Goal: Book appointment/travel/reservation

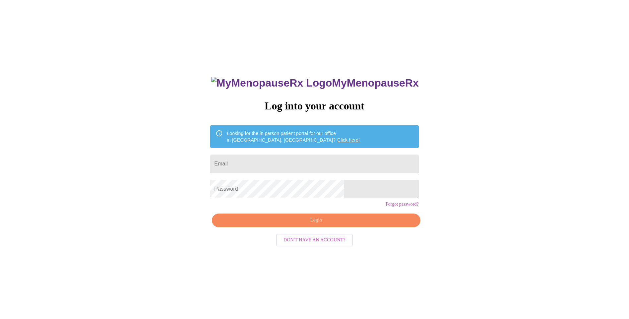
click at [276, 166] on input "Email" at bounding box center [314, 164] width 208 height 19
type input "jessicafield81@yahoo.com"
click at [301, 225] on span "Login" at bounding box center [316, 220] width 193 height 8
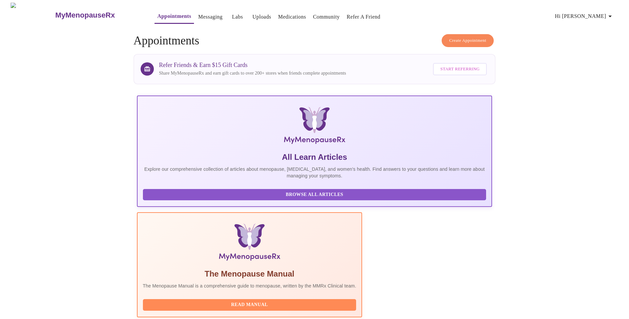
click at [198, 16] on link "Messaging" at bounding box center [210, 16] width 24 height 9
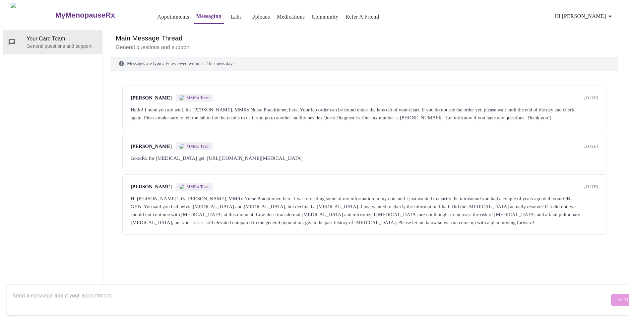
click at [155, 19] on button "Appointments" at bounding box center [173, 16] width 37 height 13
click at [157, 15] on link "Appointments" at bounding box center [173, 16] width 32 height 9
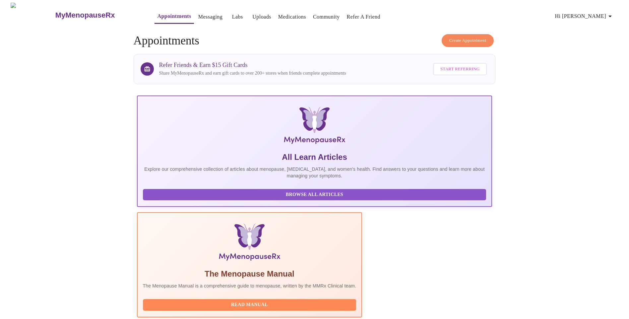
click at [456, 39] on span "Create Appointment" at bounding box center [467, 41] width 37 height 8
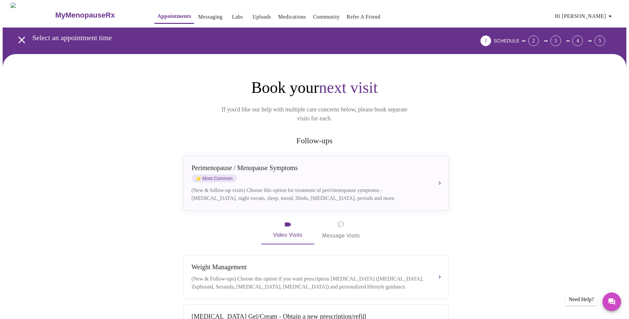
click at [340, 227] on span "💬 Message Visits" at bounding box center [341, 230] width 38 height 21
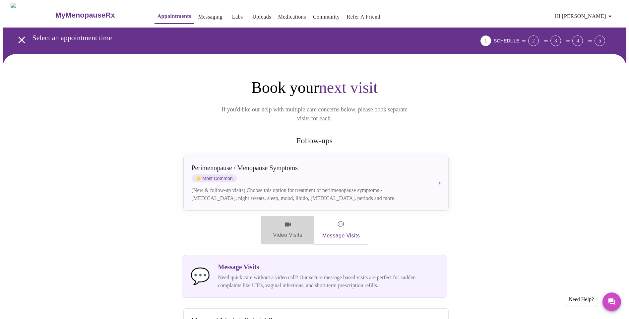
click at [296, 221] on span "Video Visits" at bounding box center [287, 230] width 37 height 19
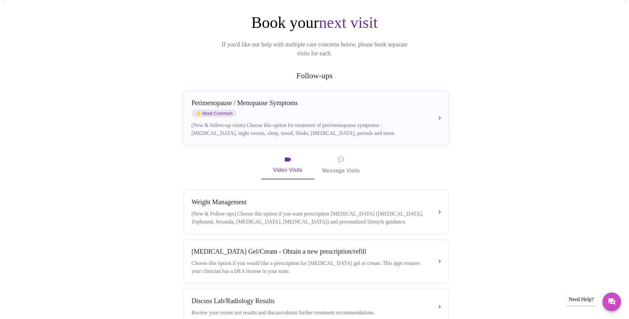
scroll to position [69, 0]
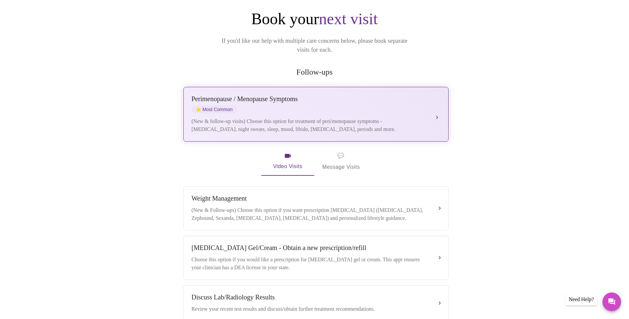
click at [318, 123] on div "(New & follow-up visits) Choose this option for treatment of peri/menopause sym…" at bounding box center [309, 125] width 235 height 16
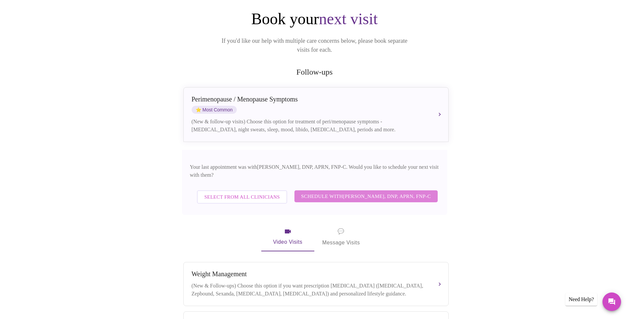
click at [348, 192] on span "Schedule with Jillian Montefusco, DNP, APRN, FNP-C" at bounding box center [366, 196] width 130 height 9
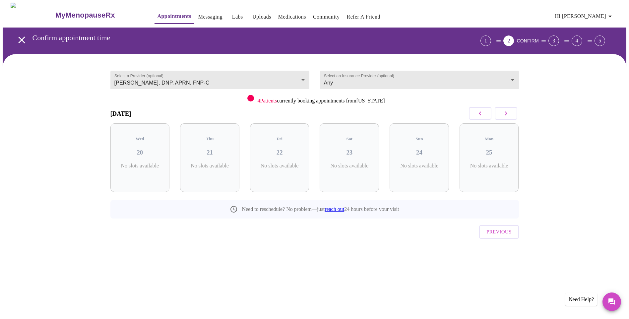
scroll to position [0, 0]
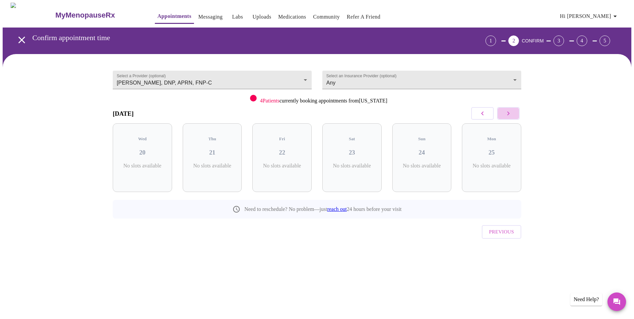
click at [500, 117] on button "button" at bounding box center [508, 113] width 23 height 13
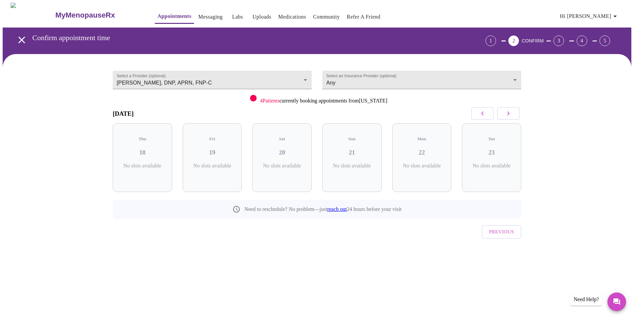
click at [500, 117] on button "button" at bounding box center [508, 113] width 23 height 13
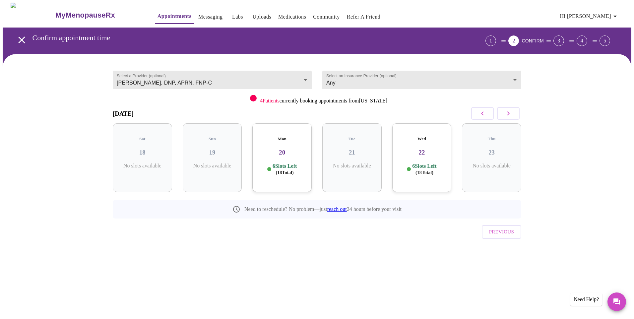
click at [478, 116] on button "button" at bounding box center [482, 113] width 23 height 13
click at [389, 80] on body "MyMenopauseRx Appointments Messaging Labs Uploads Medications Community Refer a…" at bounding box center [317, 137] width 629 height 269
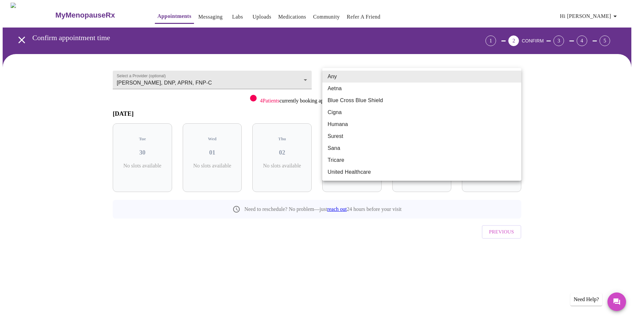
click at [359, 99] on li "Blue Cross Blue Shield" at bounding box center [421, 101] width 199 height 12
type input "Blue Cross Blue Shield"
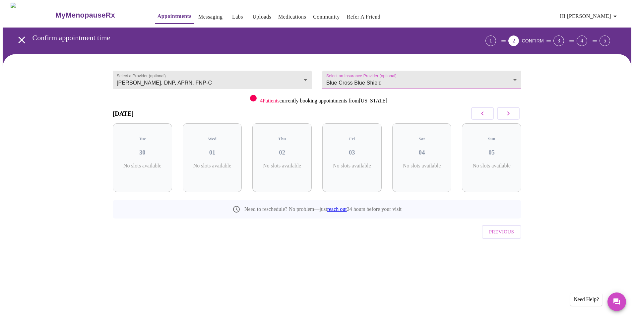
click at [506, 117] on icon "button" at bounding box center [508, 113] width 8 height 8
click at [157, 163] on p "2 Slots Left ( 2 Total)" at bounding box center [145, 169] width 24 height 13
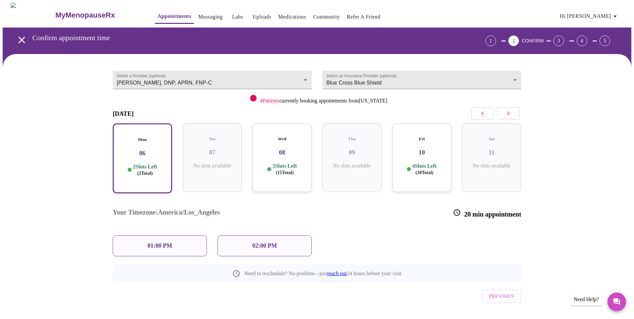
click at [268, 153] on div "Wed 08 5 Slots Left ( 15 Total)" at bounding box center [281, 157] width 59 height 69
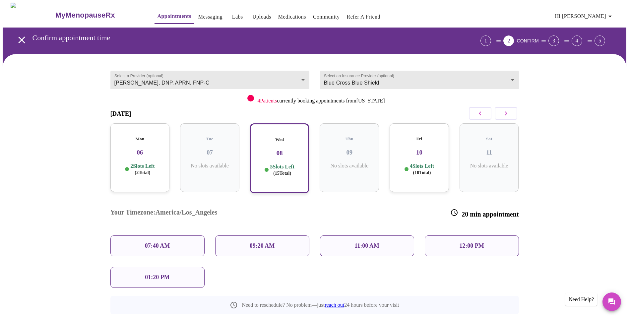
click at [451, 235] on div "12:00 PM" at bounding box center [472, 245] width 94 height 21
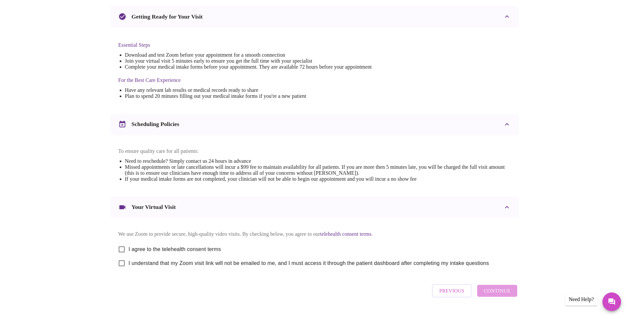
scroll to position [141, 0]
click at [123, 252] on input "I agree to the telehealth consent terms" at bounding box center [122, 249] width 14 height 14
checkbox input "true"
click at [123, 268] on input "I understand that my Zoom visit link will not be emailed to me, and I must acce…" at bounding box center [122, 263] width 14 height 14
checkbox input "true"
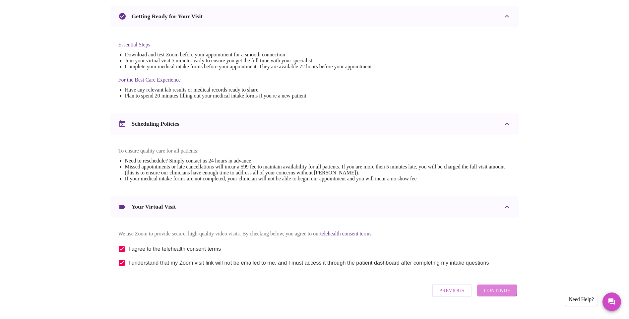
click at [492, 295] on span "Continue" at bounding box center [497, 290] width 27 height 9
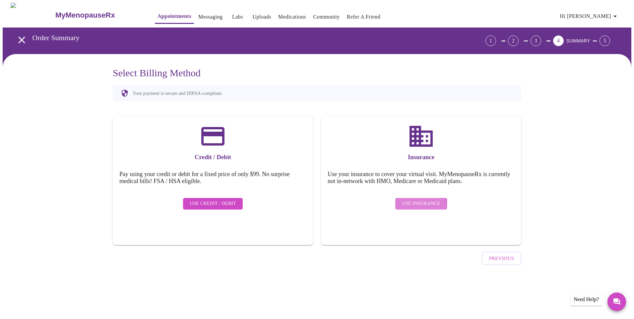
click at [408, 201] on span "Use Insurance" at bounding box center [421, 204] width 38 height 8
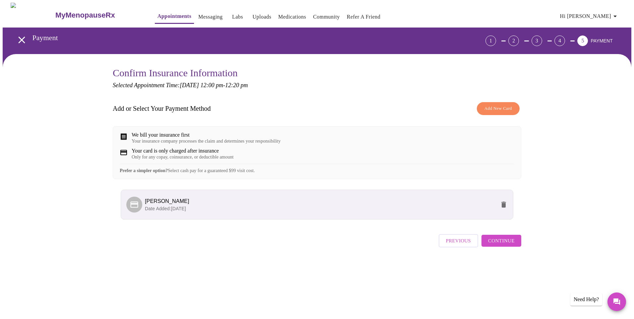
click at [509, 245] on span "Continue" at bounding box center [501, 240] width 27 height 9
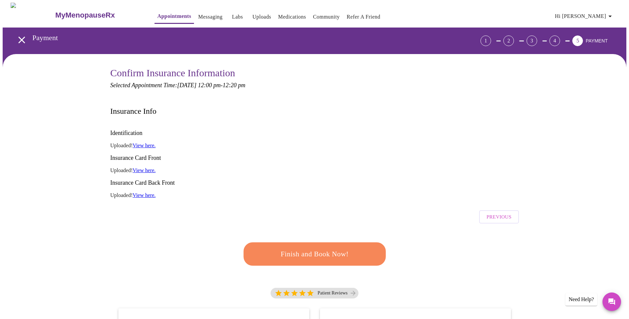
click at [323, 248] on span "Finish and Book Now!" at bounding box center [314, 254] width 125 height 13
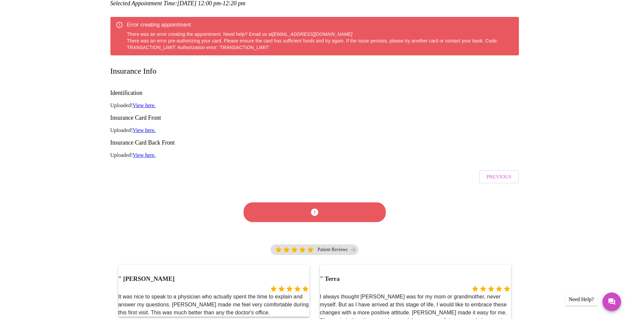
scroll to position [100, 0]
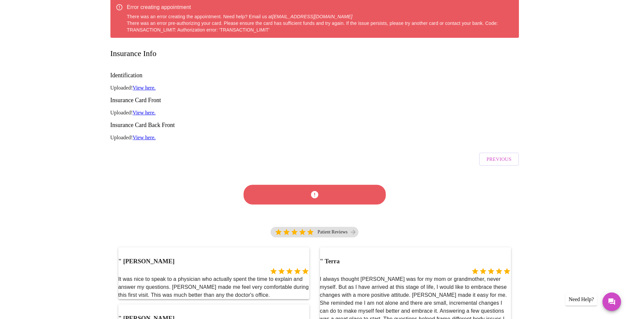
click at [295, 181] on div at bounding box center [314, 194] width 152 height 39
click at [298, 176] on div at bounding box center [315, 195] width 146 height 38
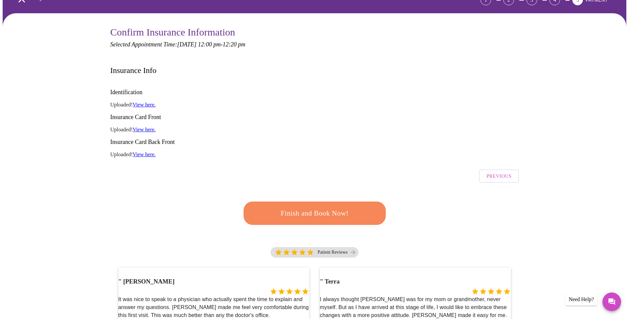
scroll to position [16, 0]
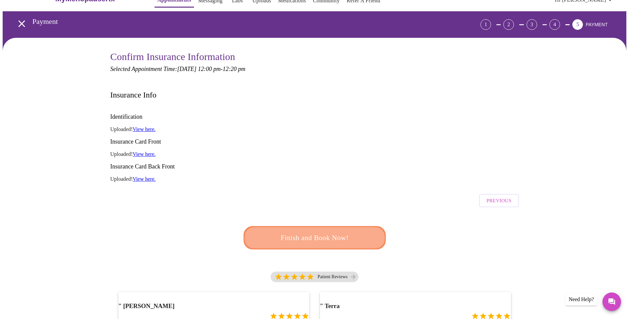
click at [329, 232] on span "Finish and Book Now!" at bounding box center [315, 238] width 124 height 12
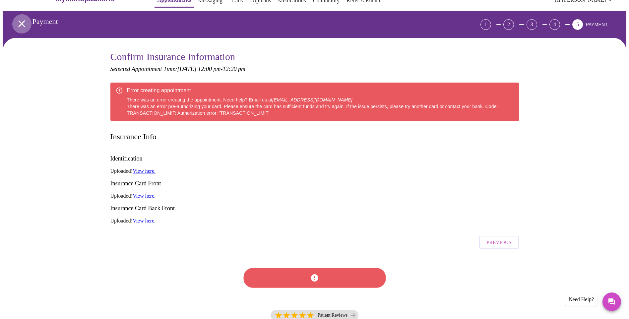
click at [17, 21] on icon "open drawer" at bounding box center [22, 24] width 12 height 12
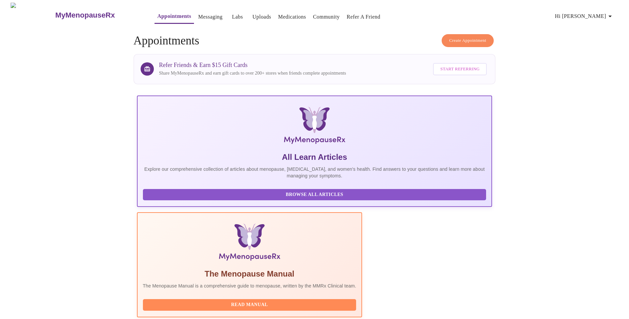
click at [278, 15] on link "Medications" at bounding box center [292, 16] width 28 height 9
